Goal: Information Seeking & Learning: Learn about a topic

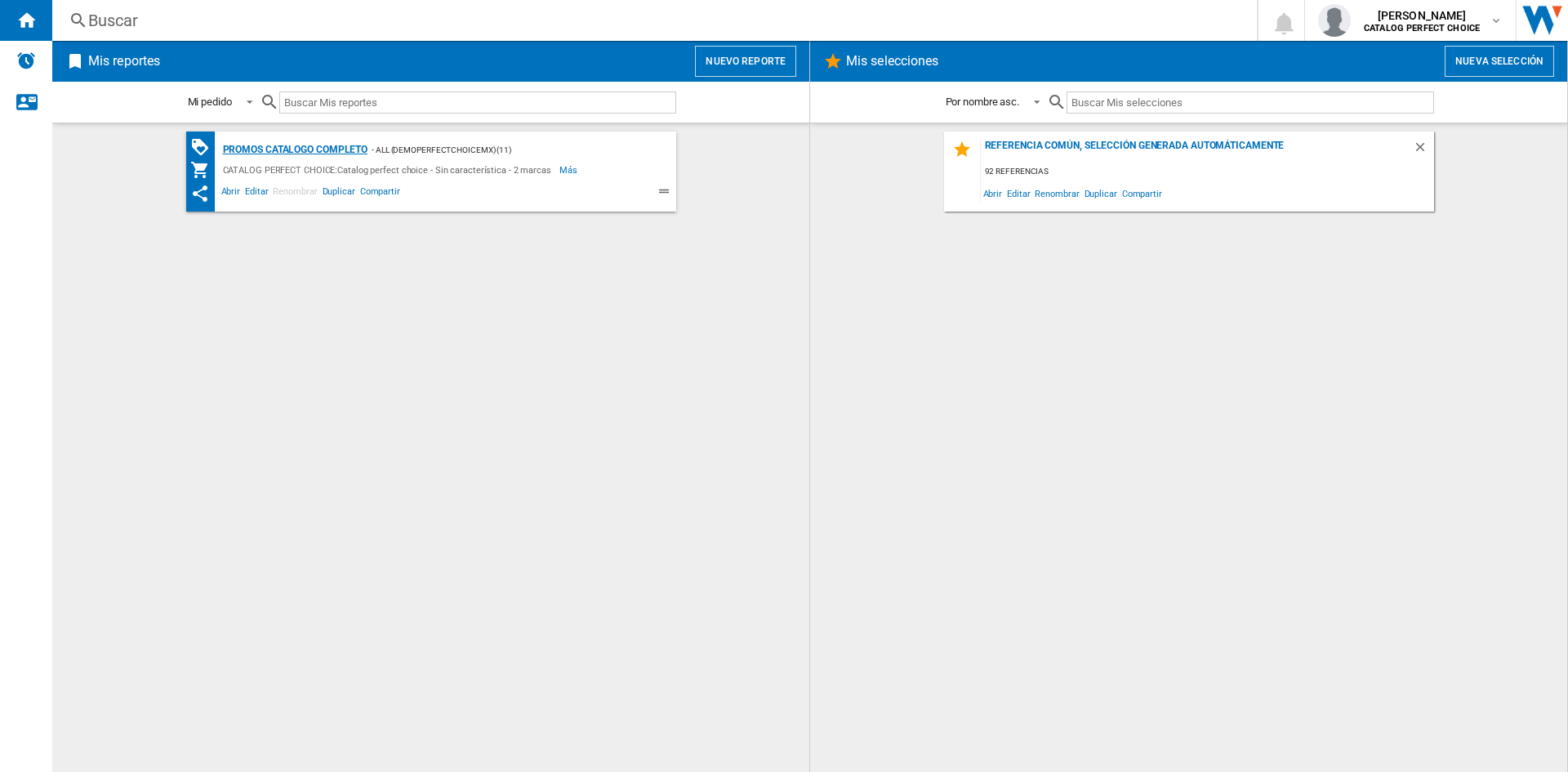
click at [279, 143] on div "Promos catalogo completo" at bounding box center [294, 150] width 150 height 20
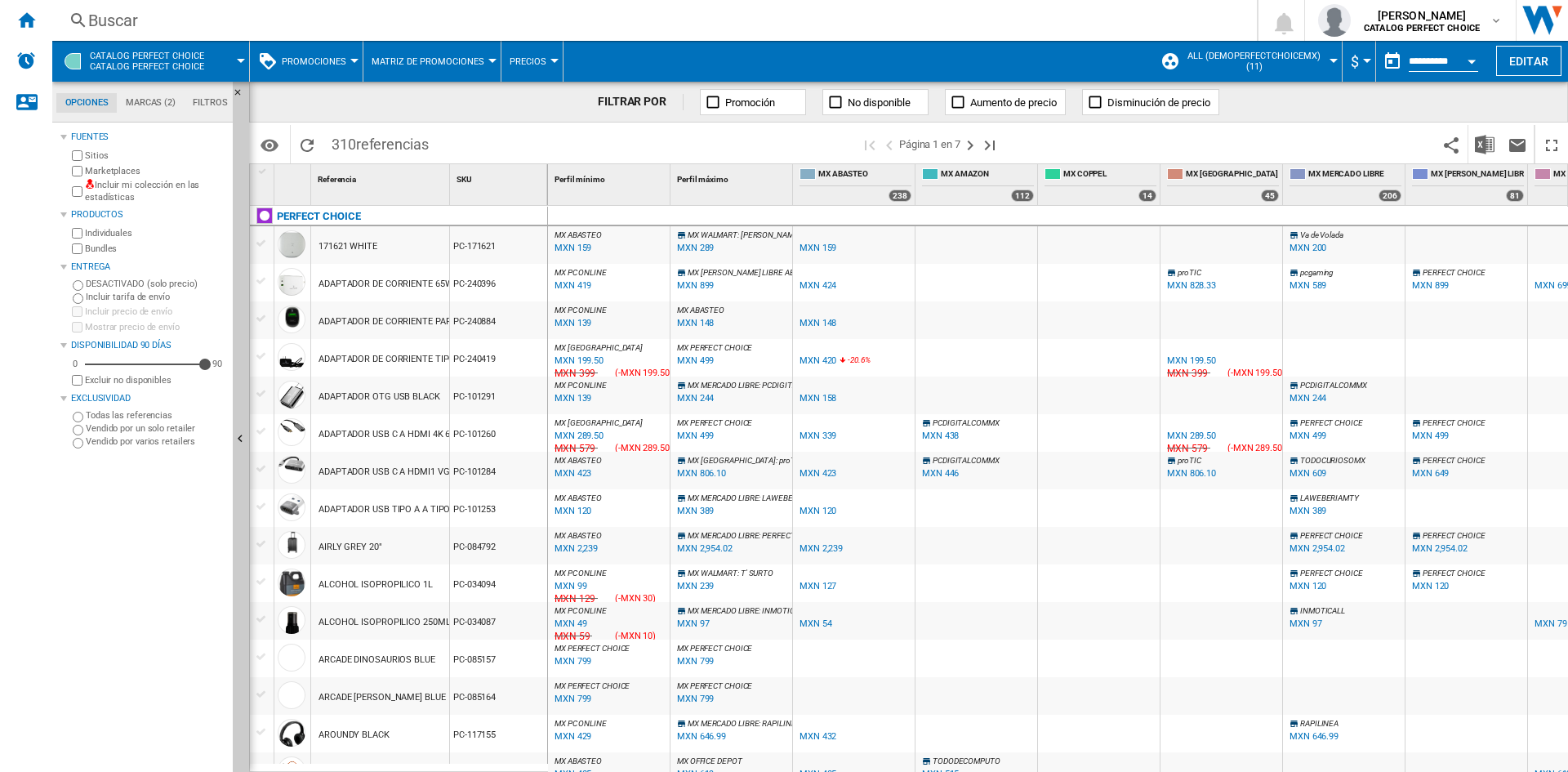
click at [1100, 105] on ng-md-icon at bounding box center [1095, 102] width 17 height 17
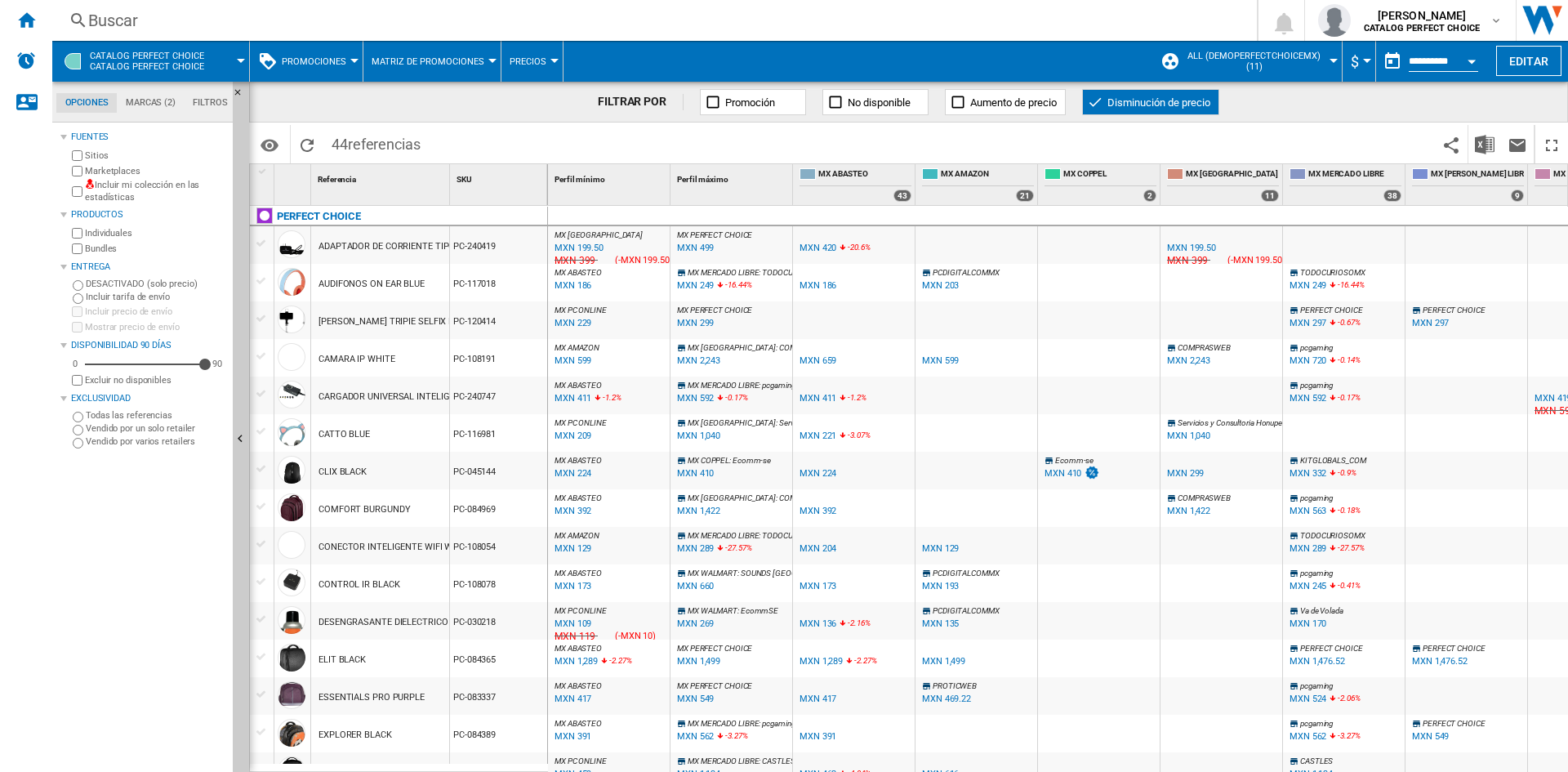
click at [578, 243] on div "MXN 199.50" at bounding box center [579, 248] width 49 height 11
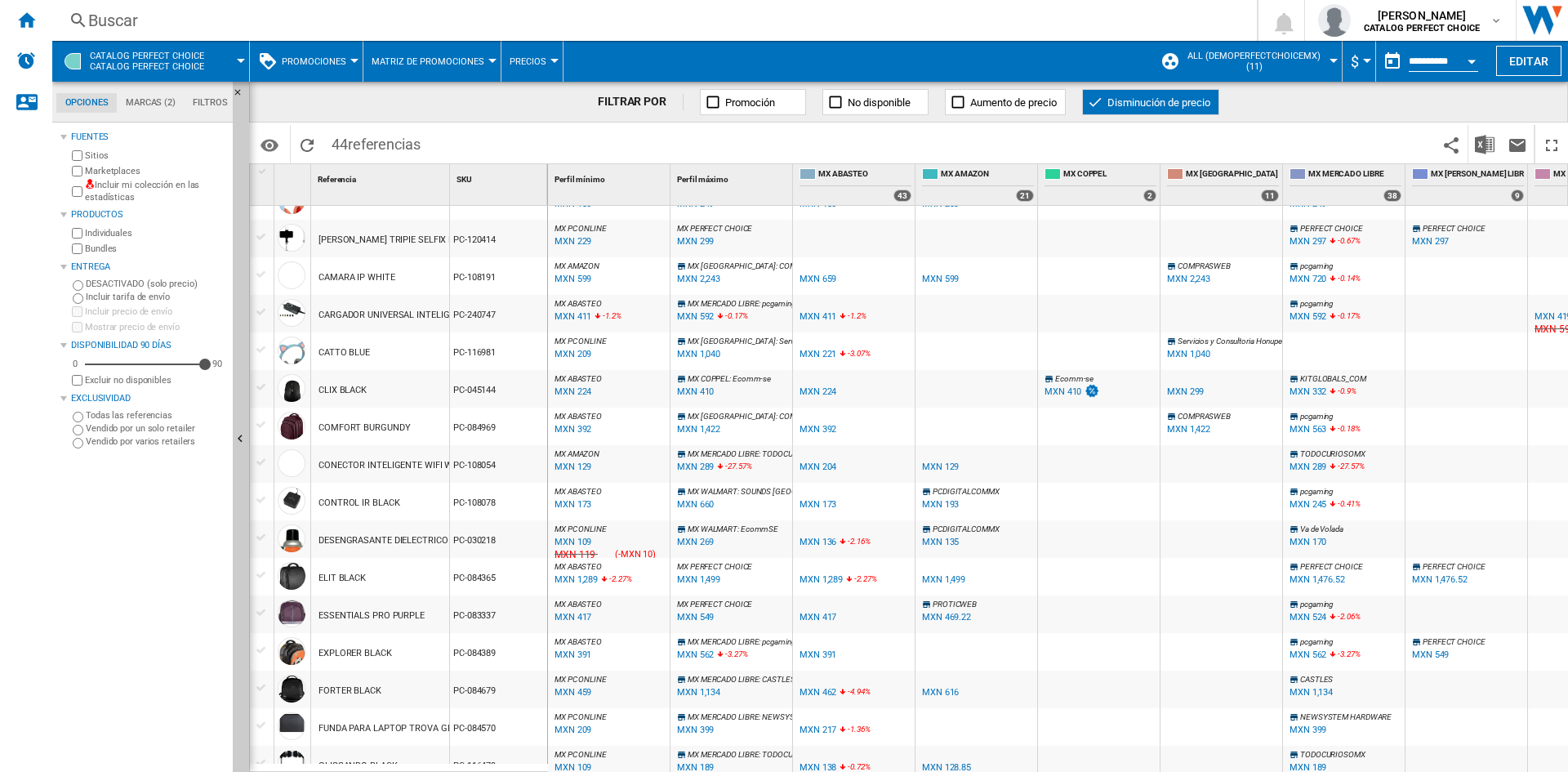
click at [701, 466] on div "MXN 289" at bounding box center [696, 467] width 37 height 11
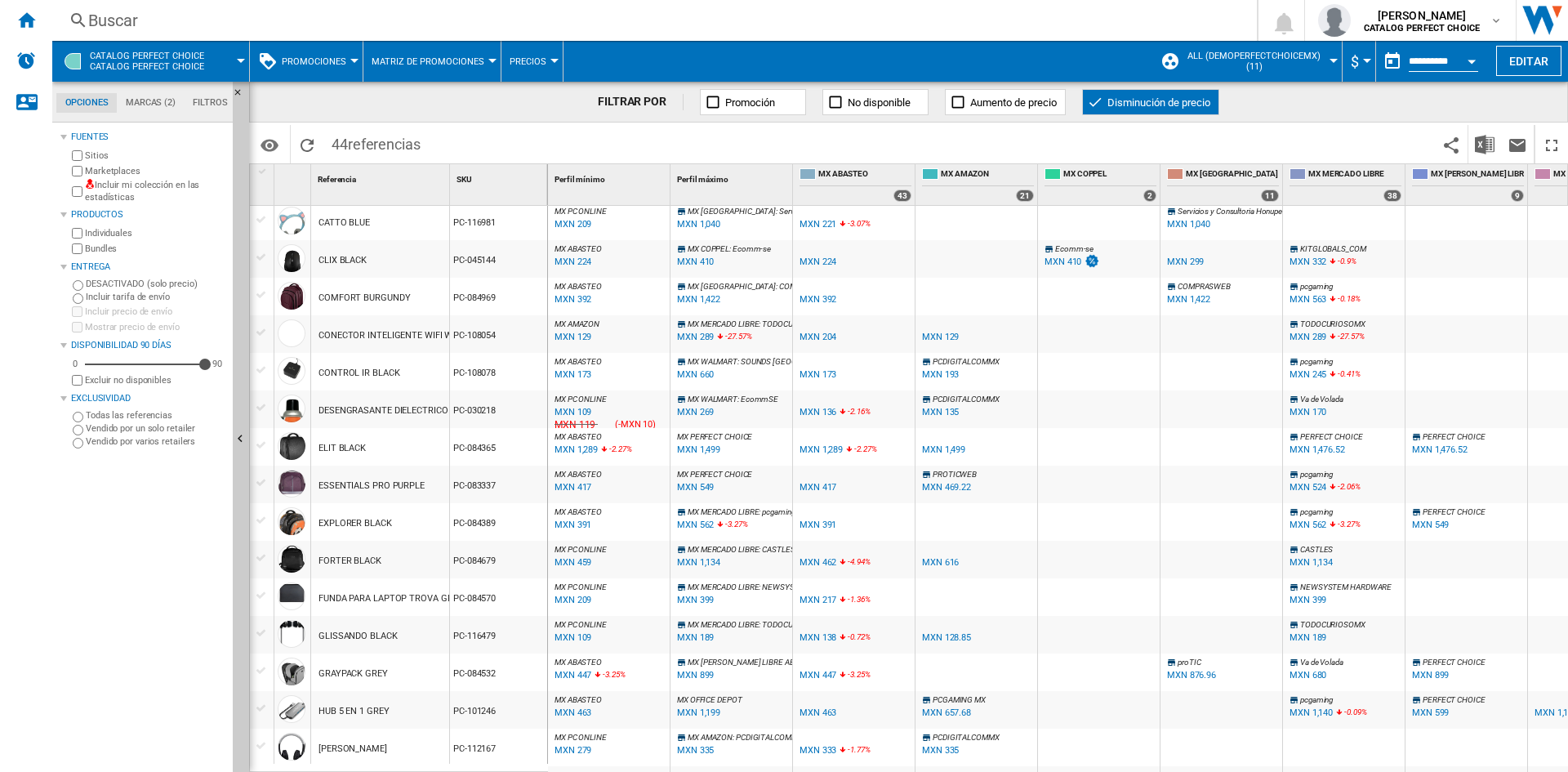
scroll to position [0, 0]
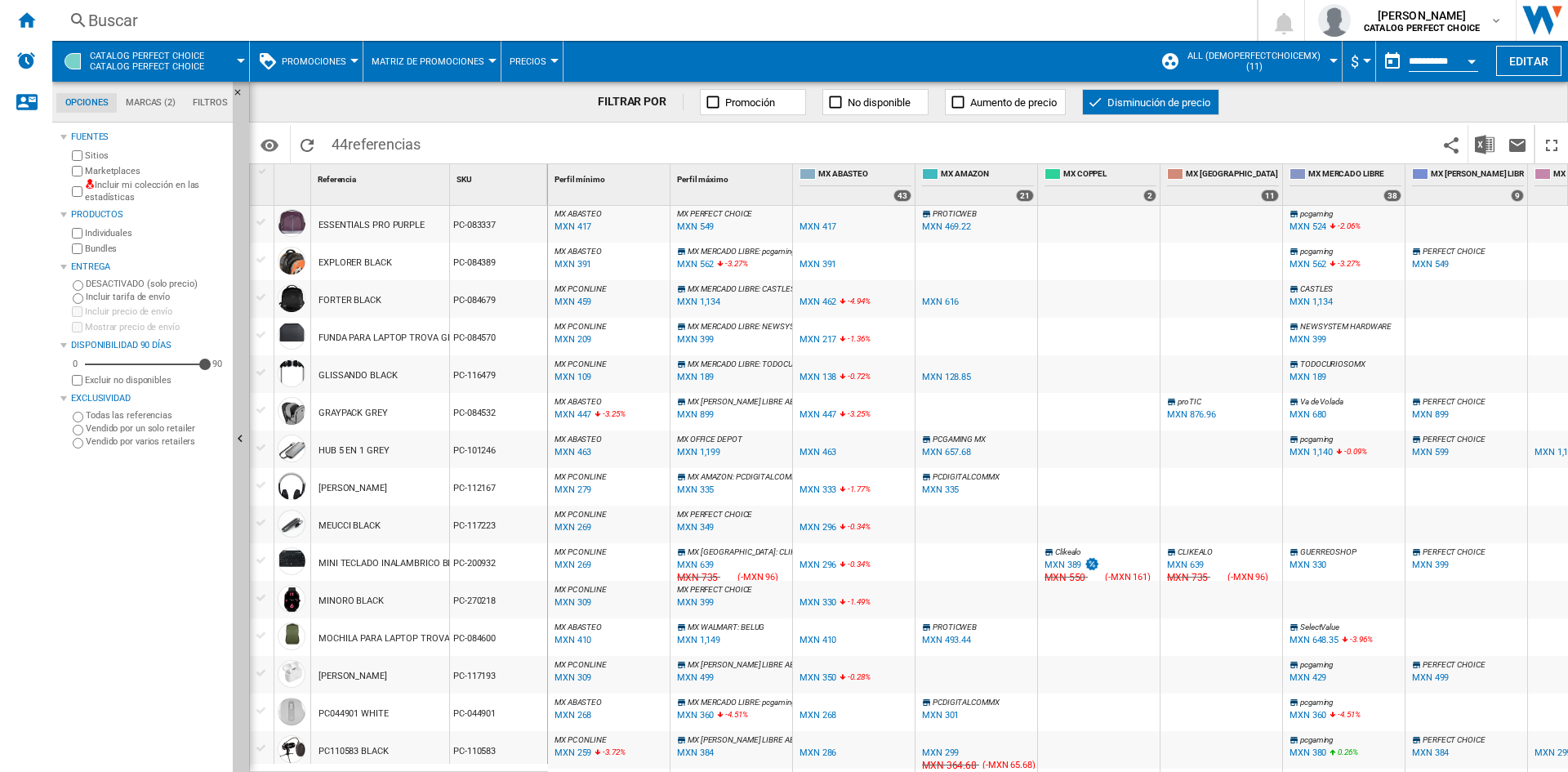
click at [584, 602] on div "MXN 309" at bounding box center [573, 603] width 37 height 11
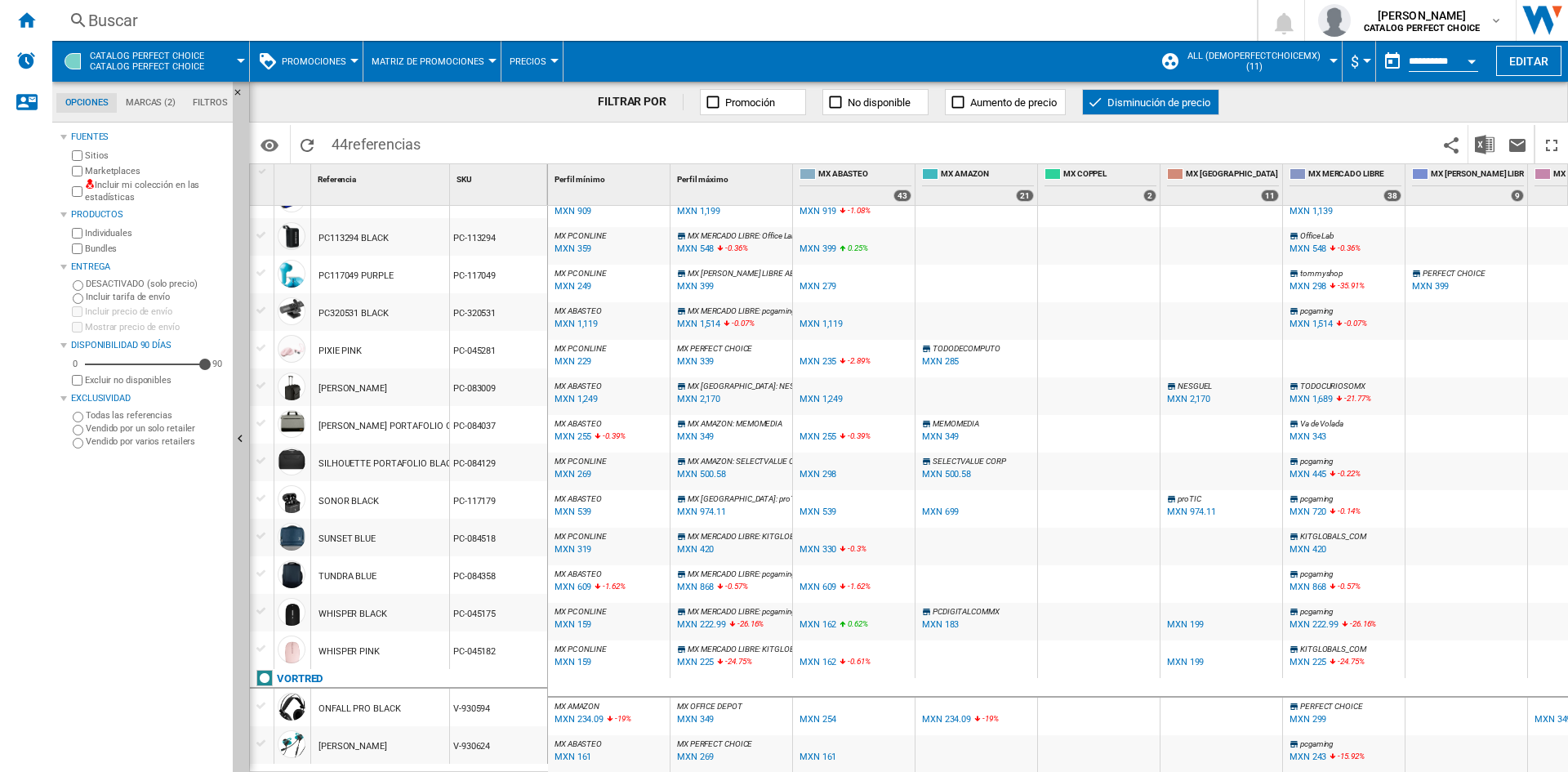
click at [598, 714] on div "MXN 234.09" at bounding box center [579, 719] width 49 height 11
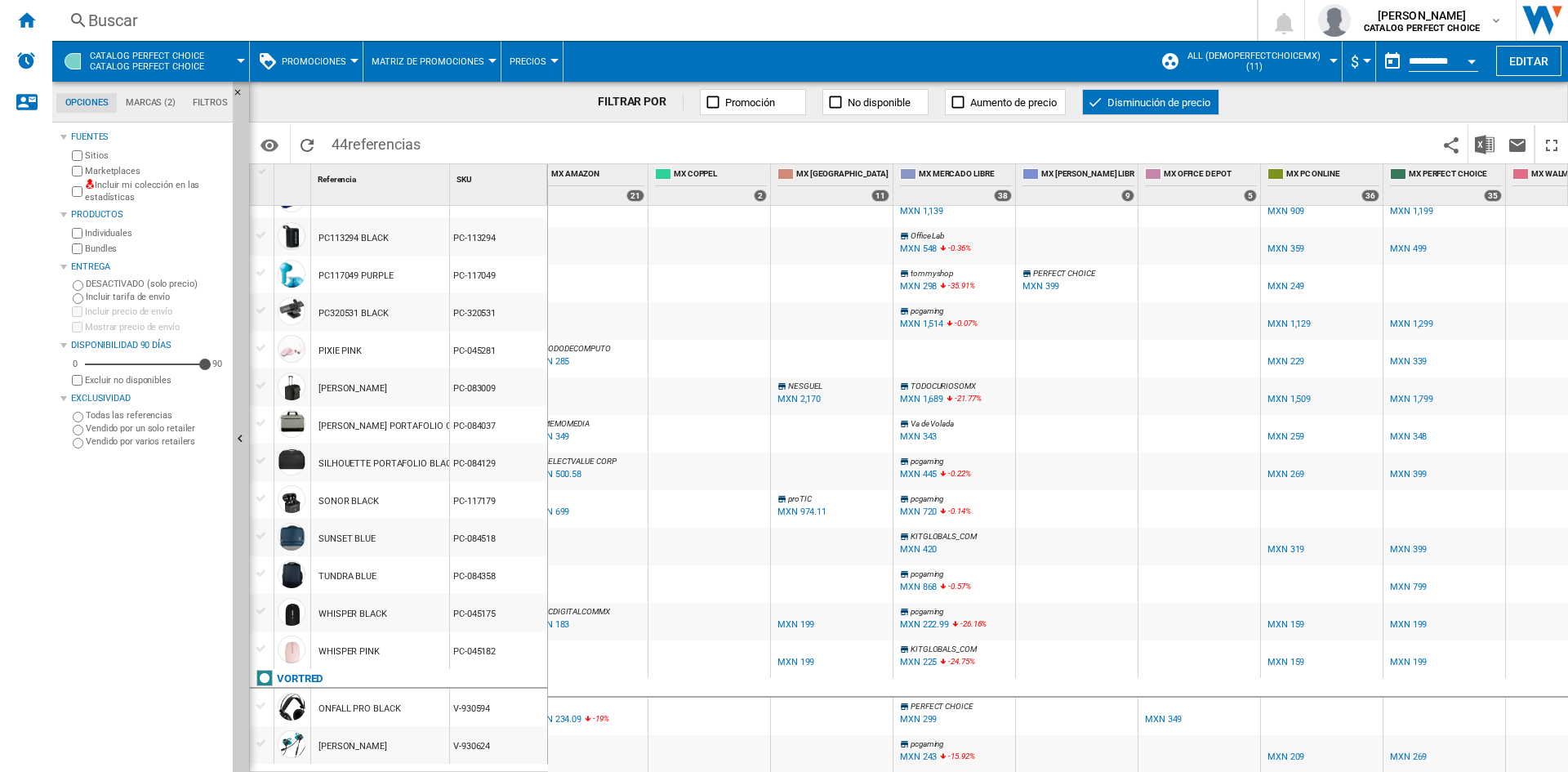
click at [939, 620] on div "MXN 222.99" at bounding box center [925, 625] width 49 height 11
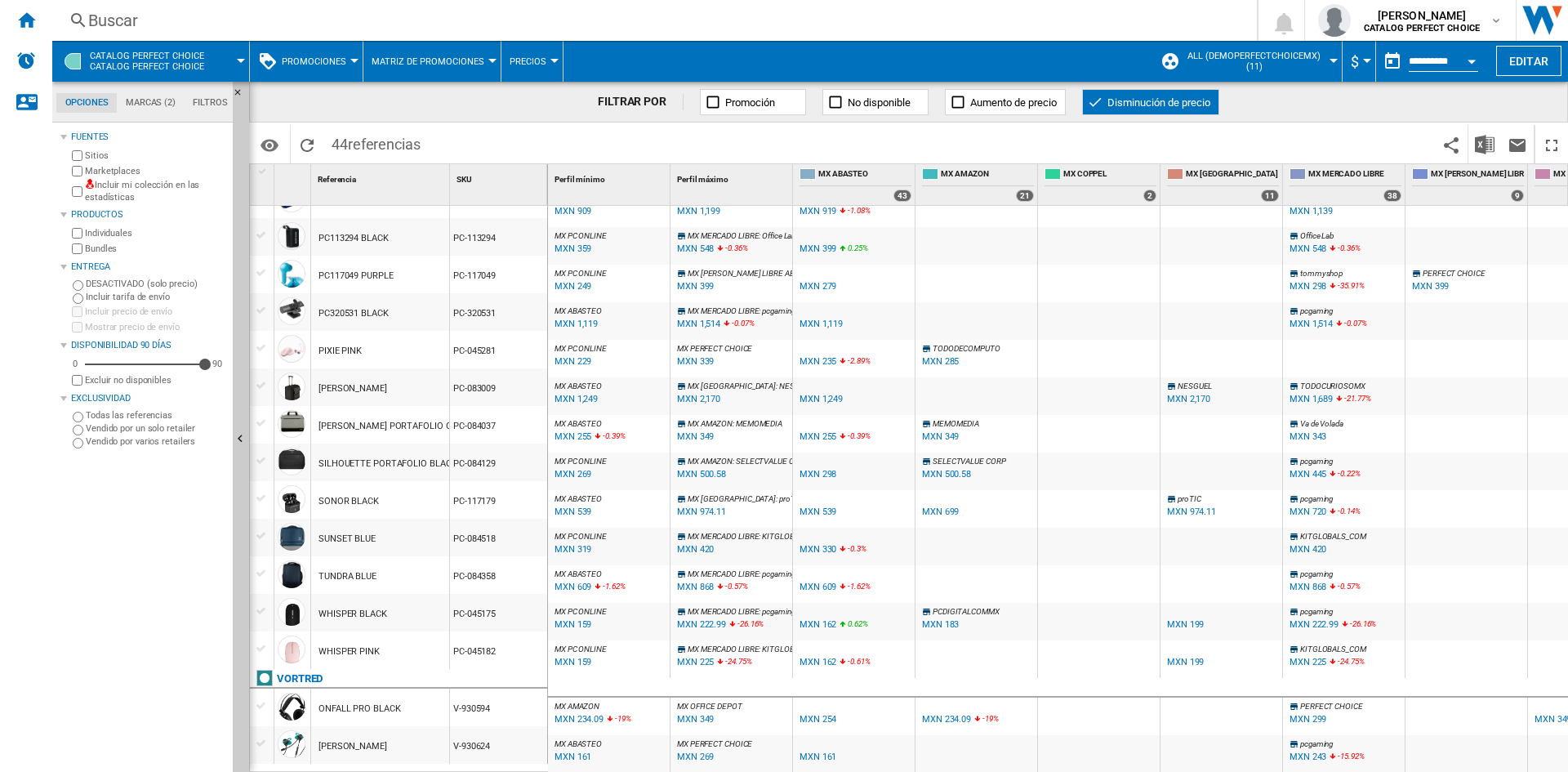
click at [580, 620] on div "MXN 159" at bounding box center [573, 625] width 37 height 11
